Goal: Navigation & Orientation: Find specific page/section

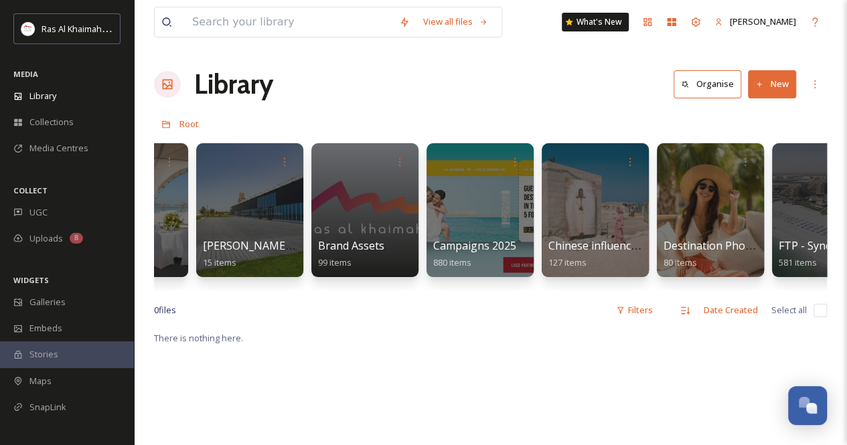
scroll to position [0, 1582]
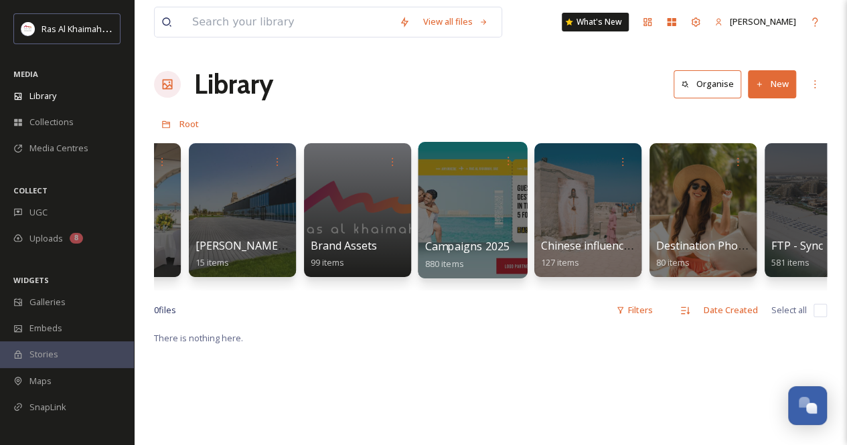
click at [465, 200] on div at bounding box center [472, 210] width 109 height 137
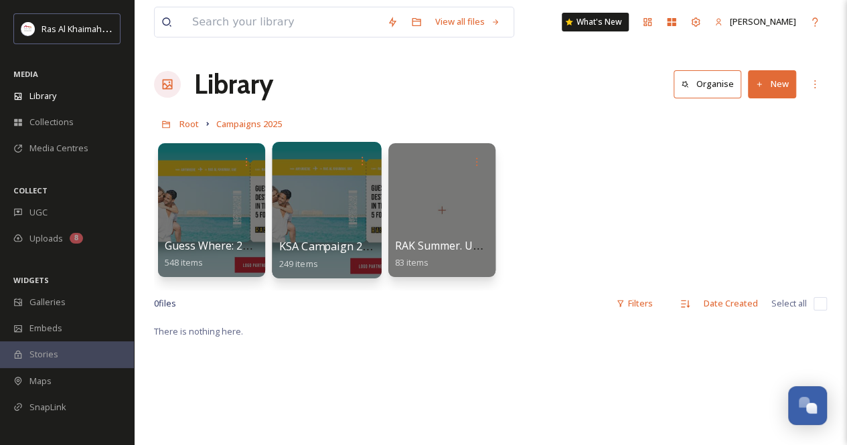
click at [313, 216] on div at bounding box center [326, 210] width 109 height 137
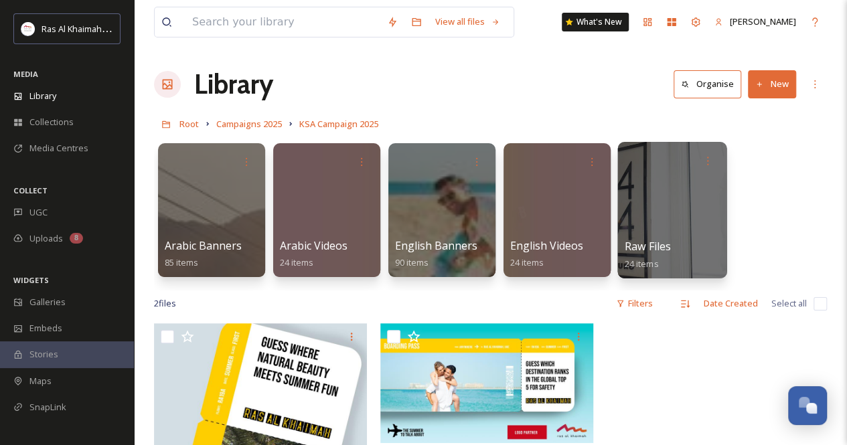
click at [667, 192] on div at bounding box center [672, 210] width 109 height 137
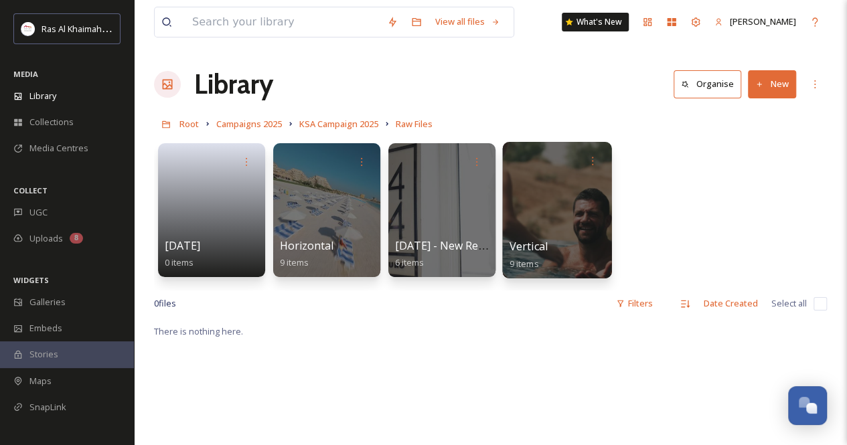
click at [553, 226] on div at bounding box center [556, 210] width 109 height 137
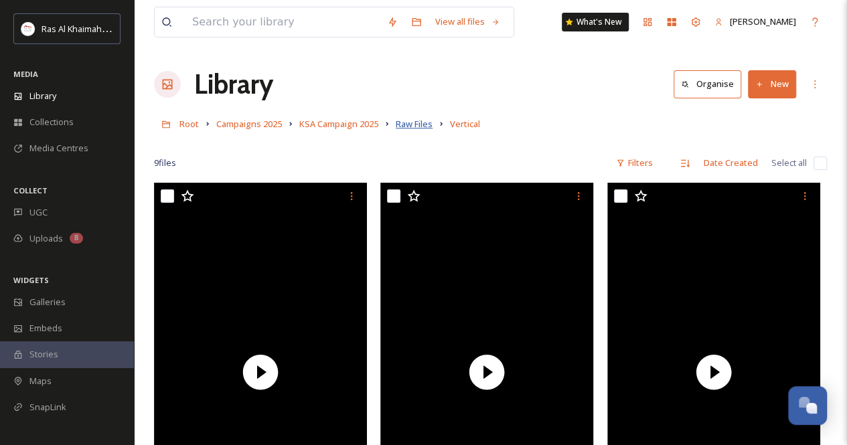
click at [413, 127] on span "Raw Files" at bounding box center [414, 124] width 37 height 12
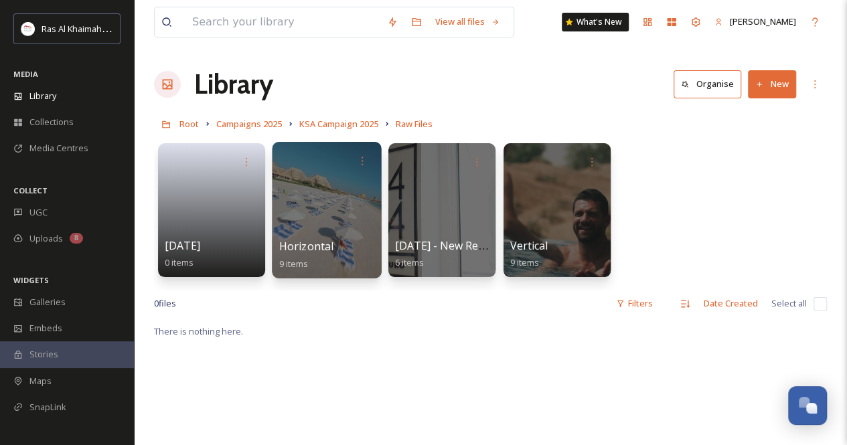
click at [346, 203] on div at bounding box center [326, 210] width 109 height 137
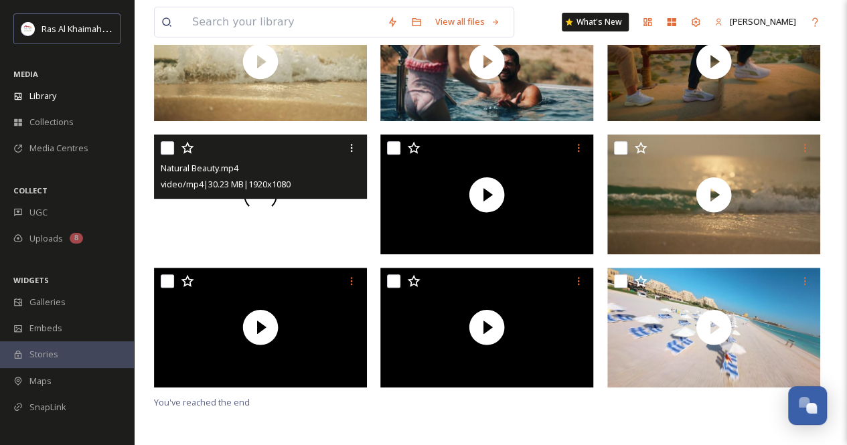
scroll to position [182, 0]
